Goal: Obtain resource: Download file/media

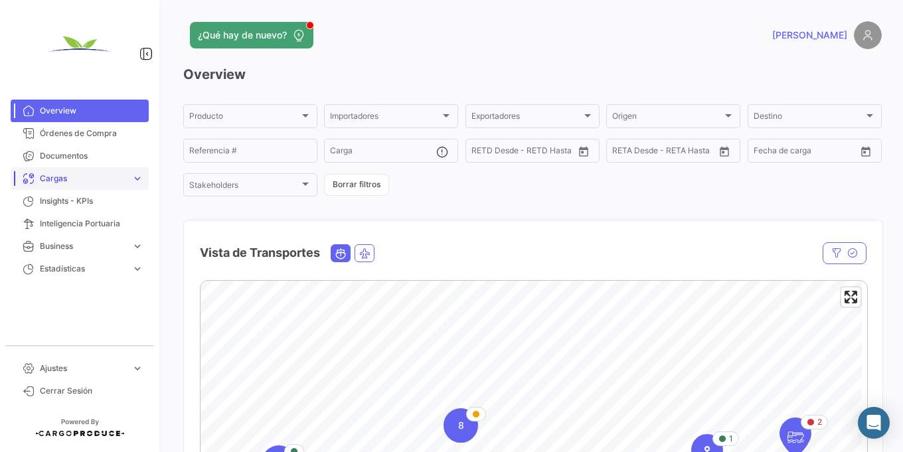
click at [86, 172] on link "Cargas expand_more" at bounding box center [80, 178] width 138 height 23
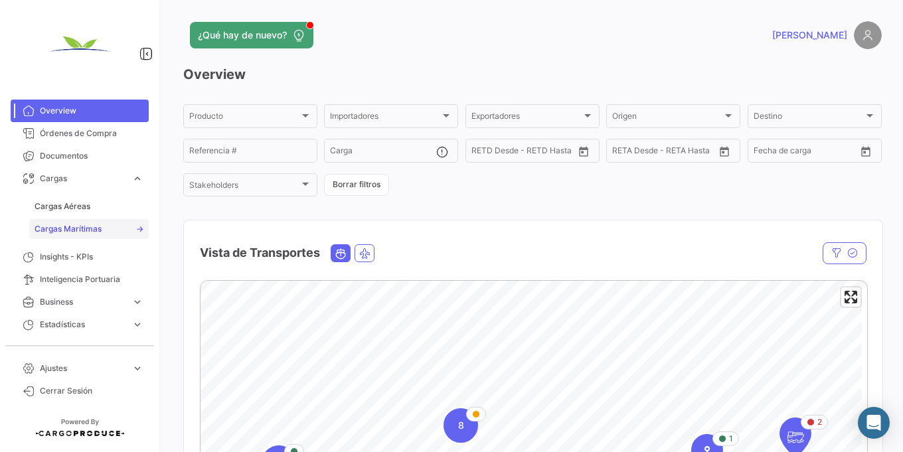
click at [82, 224] on span "Cargas Marítimas" at bounding box center [68, 229] width 67 height 12
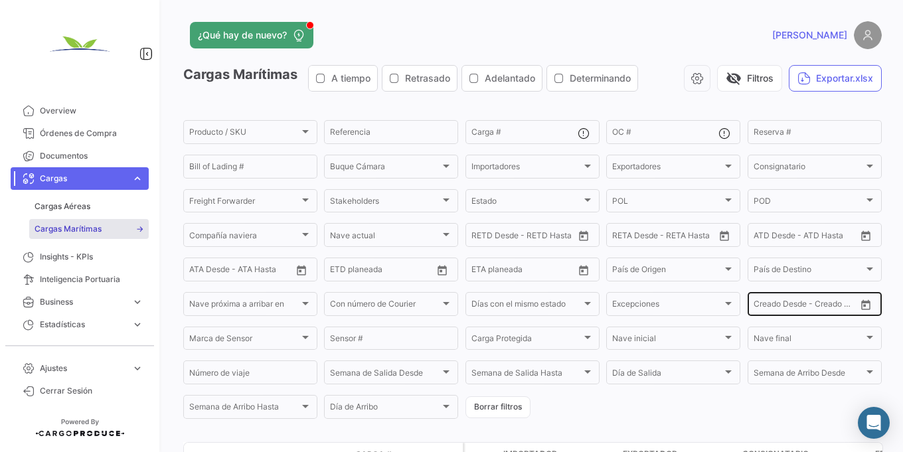
click at [860, 310] on icon "Open calendar" at bounding box center [866, 305] width 12 height 12
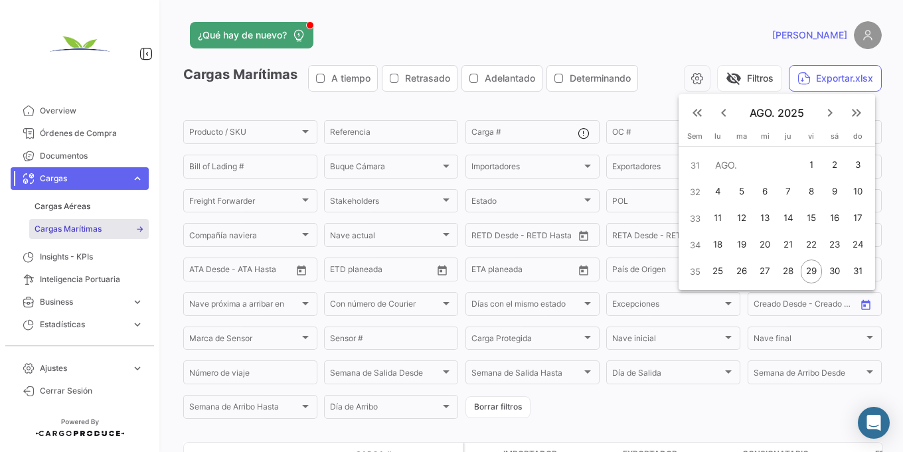
click at [808, 165] on div "1" at bounding box center [811, 165] width 21 height 24
type input "[DATE]"
click at [850, 267] on div "31" at bounding box center [857, 272] width 21 height 24
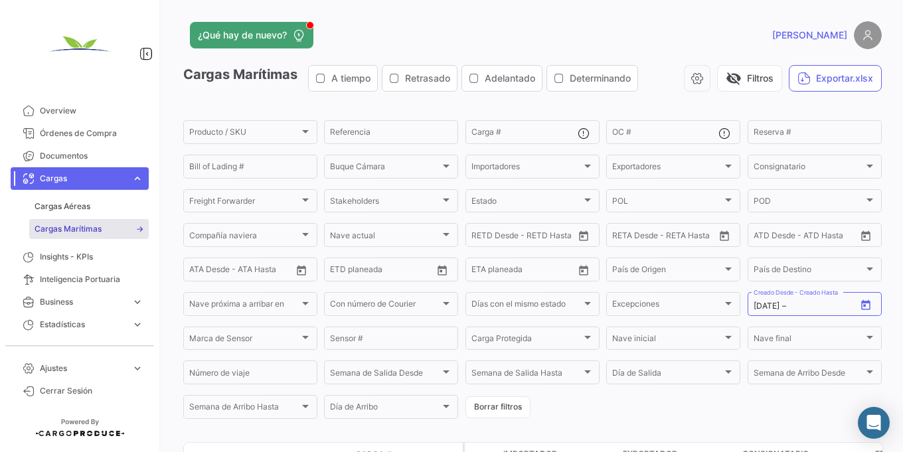
type input "[DATE]"
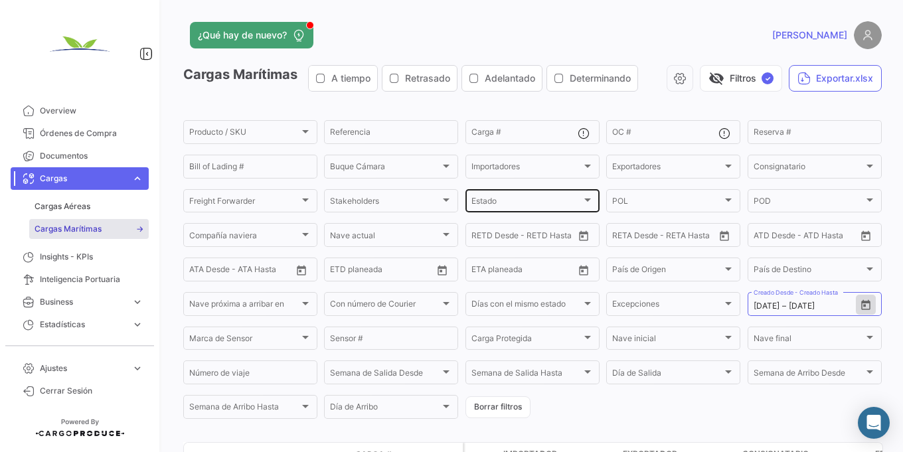
click at [544, 193] on div "Estado Estado" at bounding box center [532, 200] width 122 height 26
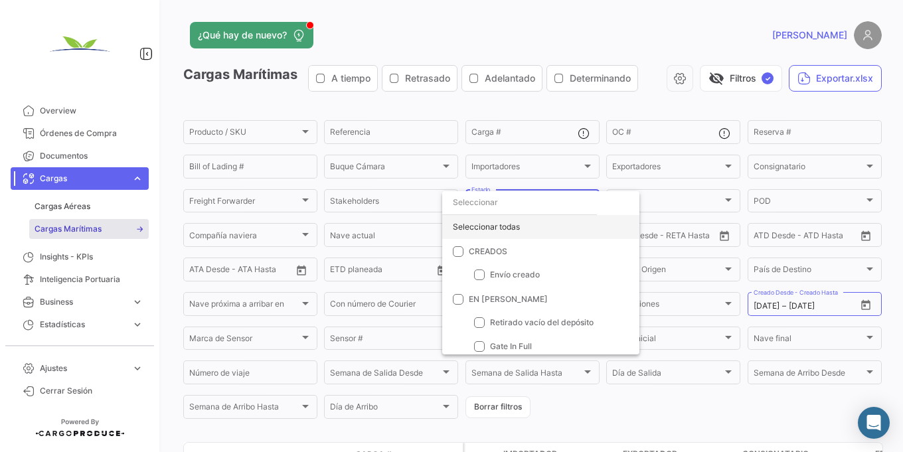
click at [491, 220] on div "Seleccionar todas" at bounding box center [540, 227] width 197 height 24
checkbox input "true"
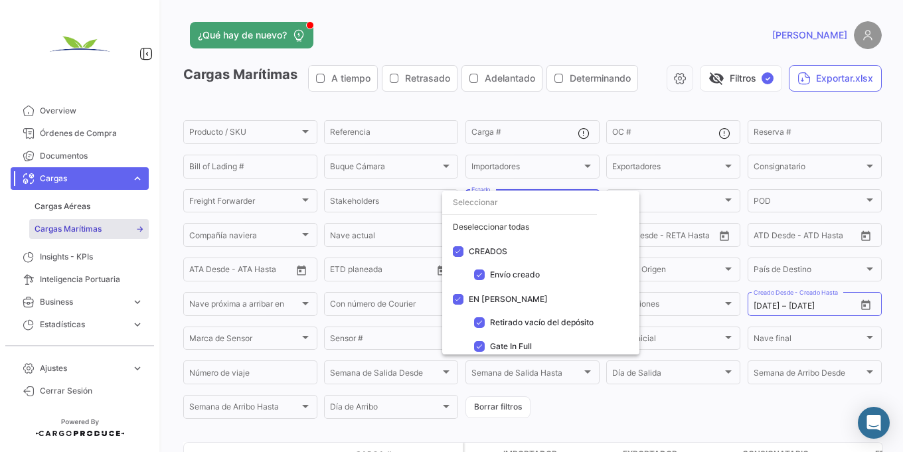
click at [587, 395] on div at bounding box center [451, 226] width 903 height 452
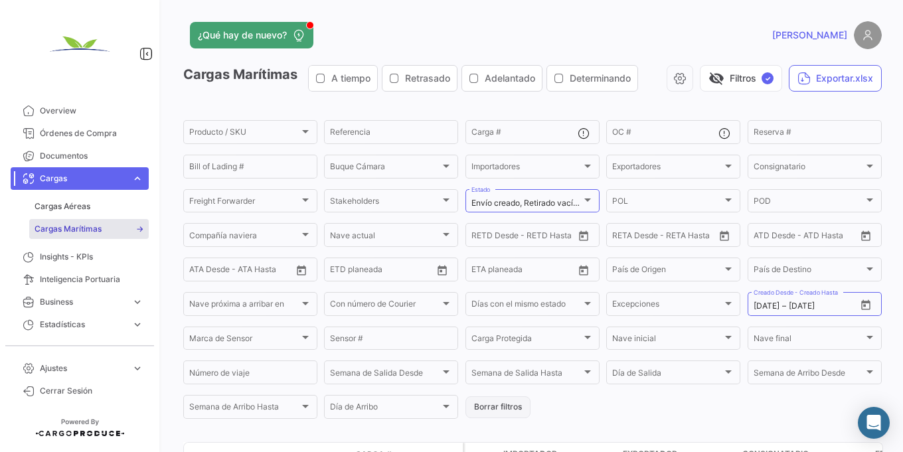
click at [502, 412] on button "Borrar filtros" at bounding box center [497, 407] width 65 height 22
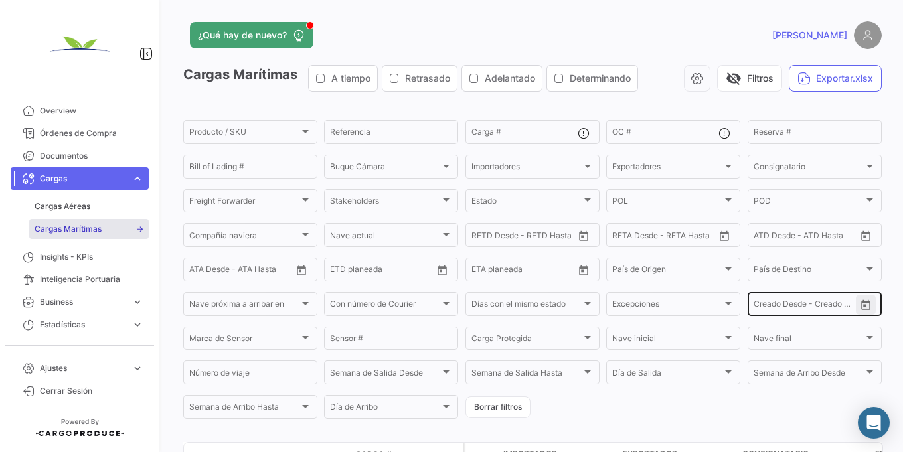
click at [861, 303] on icon "Open calendar" at bounding box center [865, 305] width 9 height 10
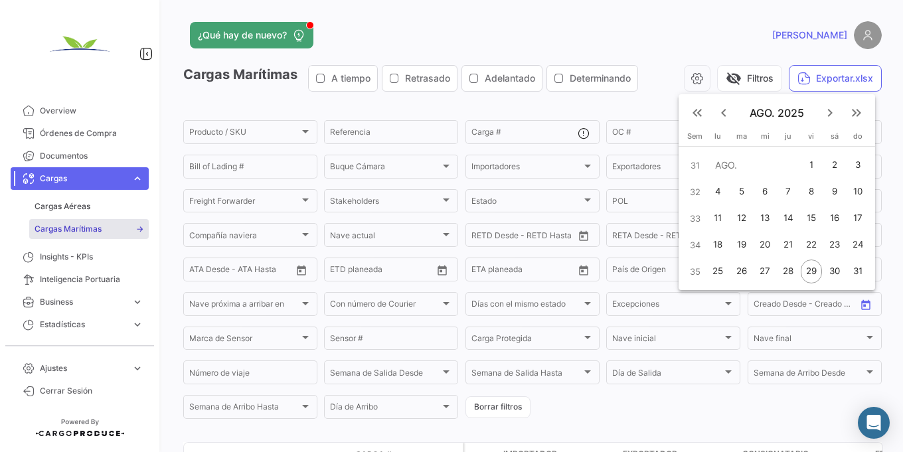
click at [809, 165] on div "1" at bounding box center [811, 165] width 21 height 24
type input "[DATE]"
click at [855, 273] on div "31" at bounding box center [857, 272] width 21 height 24
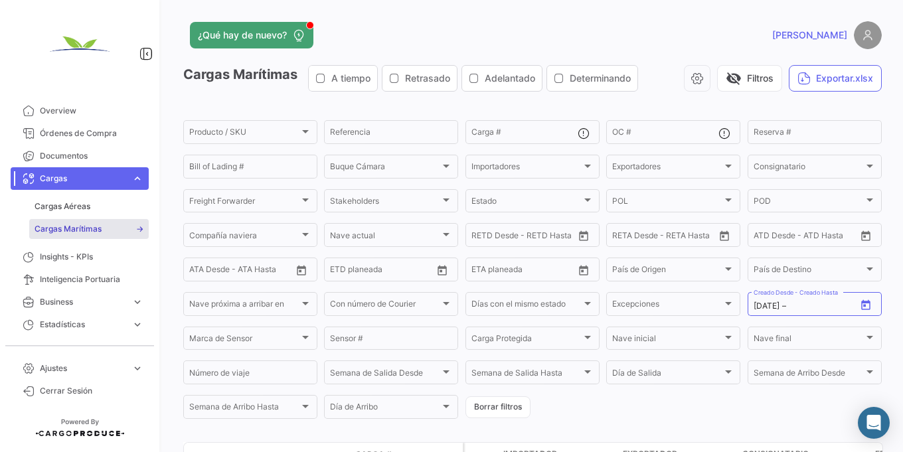
type input "[DATE]"
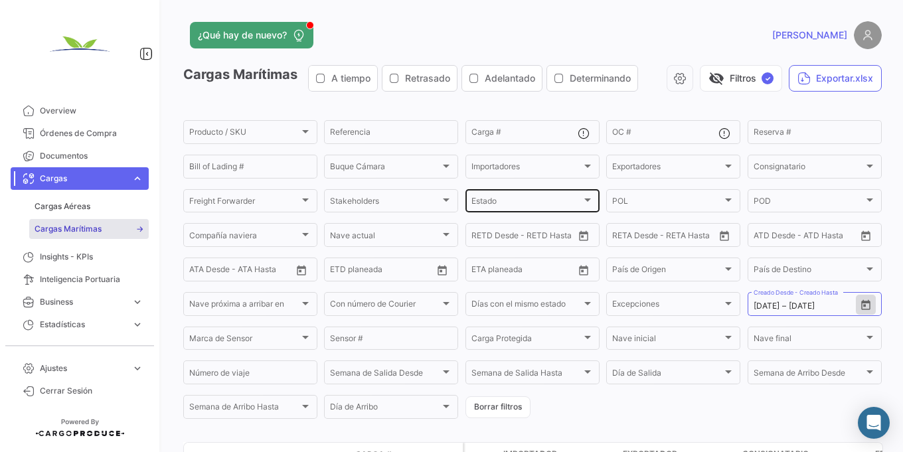
click at [526, 198] on div "Estado" at bounding box center [526, 202] width 110 height 9
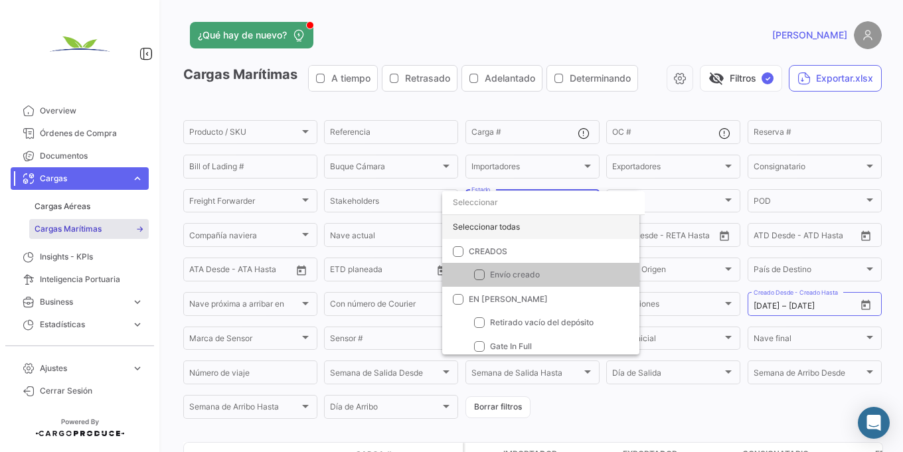
click at [516, 226] on div "Seleccionar todas" at bounding box center [540, 227] width 197 height 24
checkbox input "true"
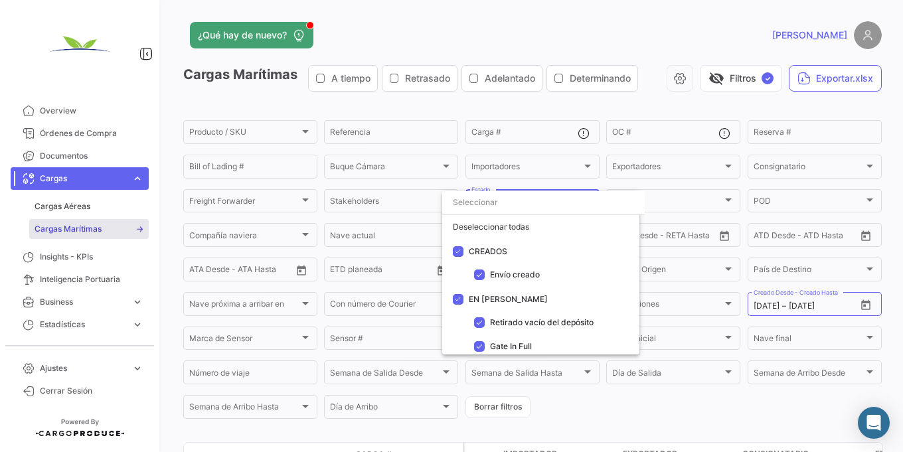
click at [609, 410] on div at bounding box center [451, 226] width 903 height 452
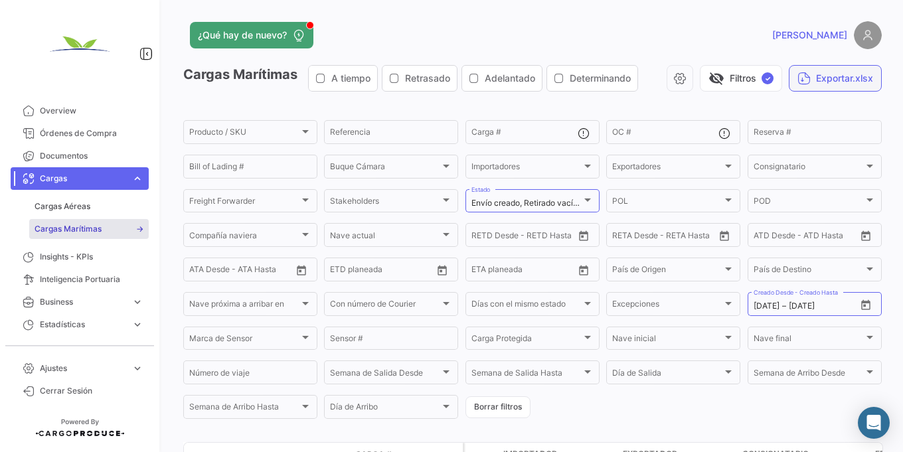
click at [815, 84] on button "Exportar.xlsx" at bounding box center [835, 78] width 93 height 27
